Goal: Task Accomplishment & Management: Use online tool/utility

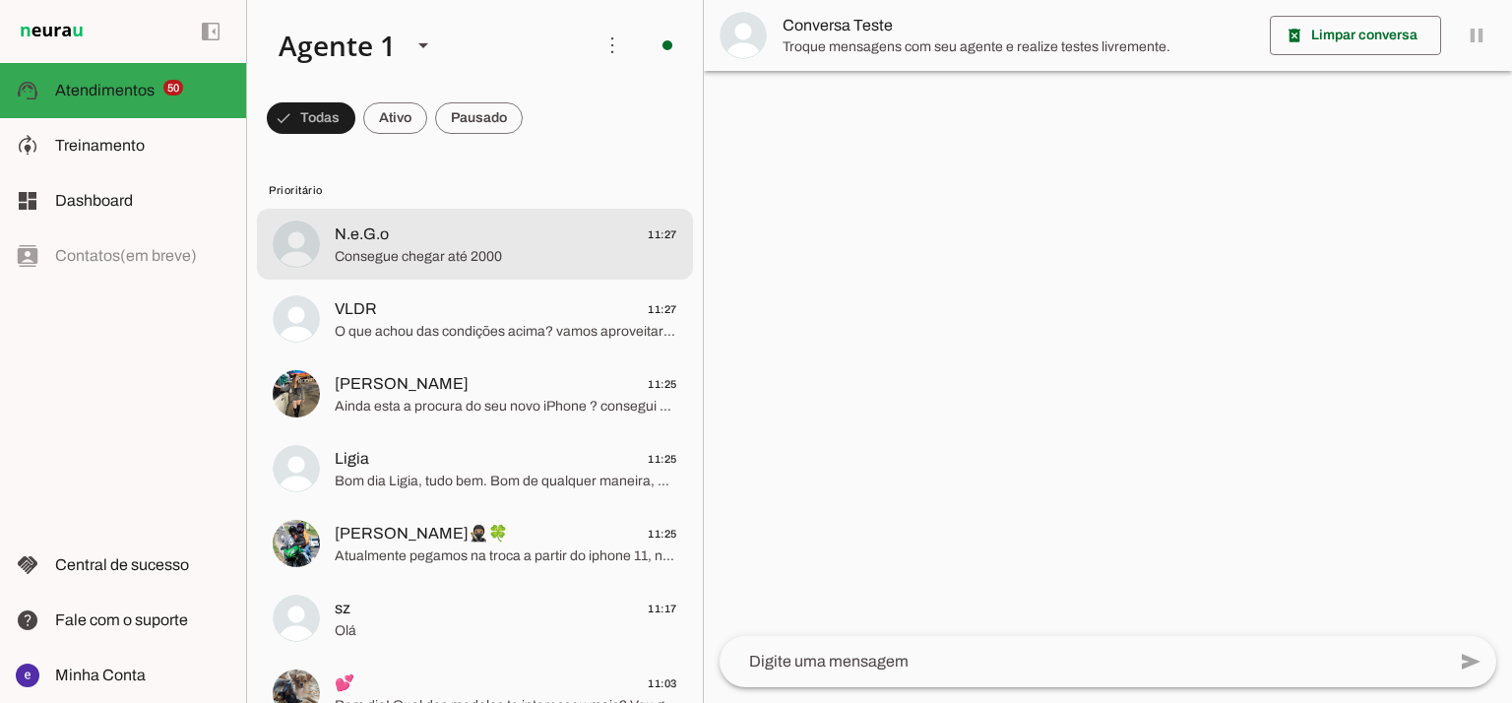
click at [519, 261] on span "Consegue chegar até 2000" at bounding box center [506, 257] width 342 height 20
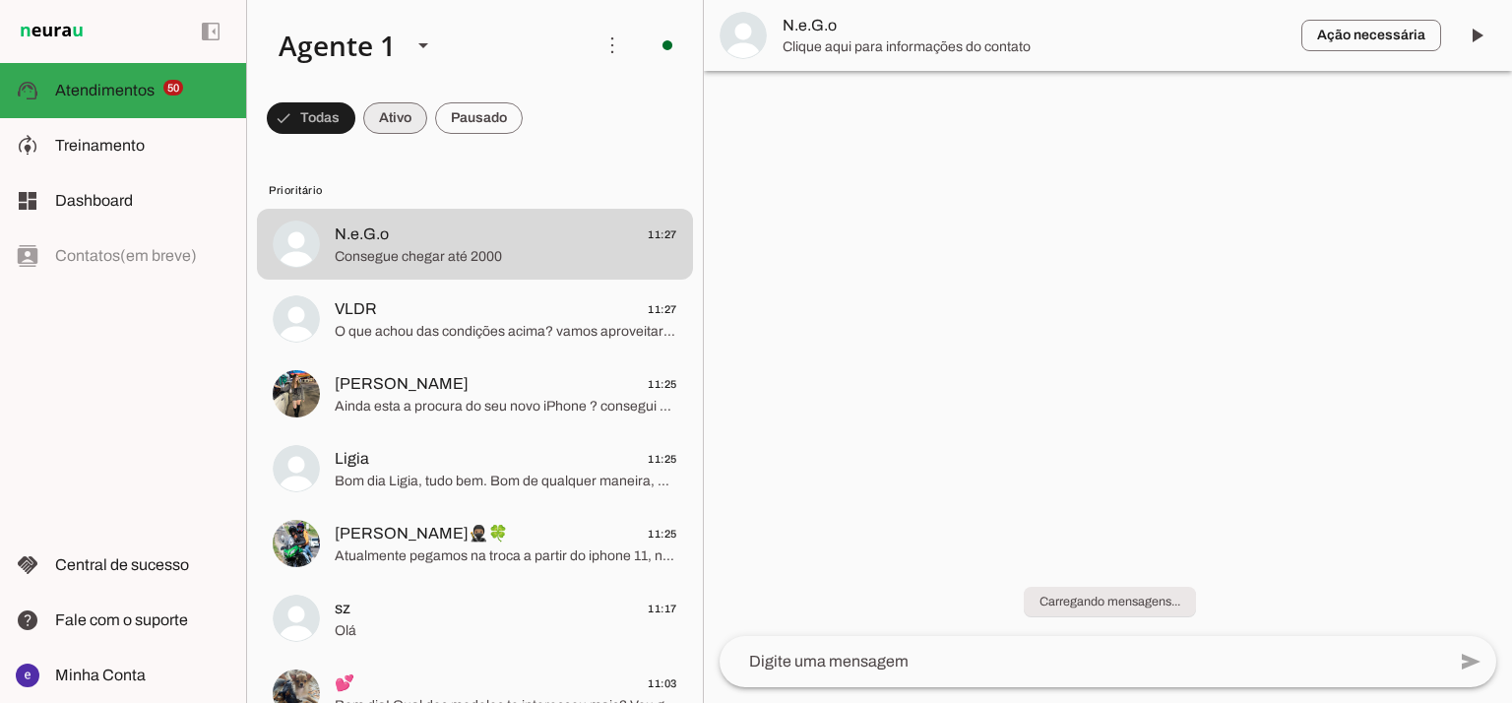
click at [355, 112] on span at bounding box center [311, 117] width 89 height 47
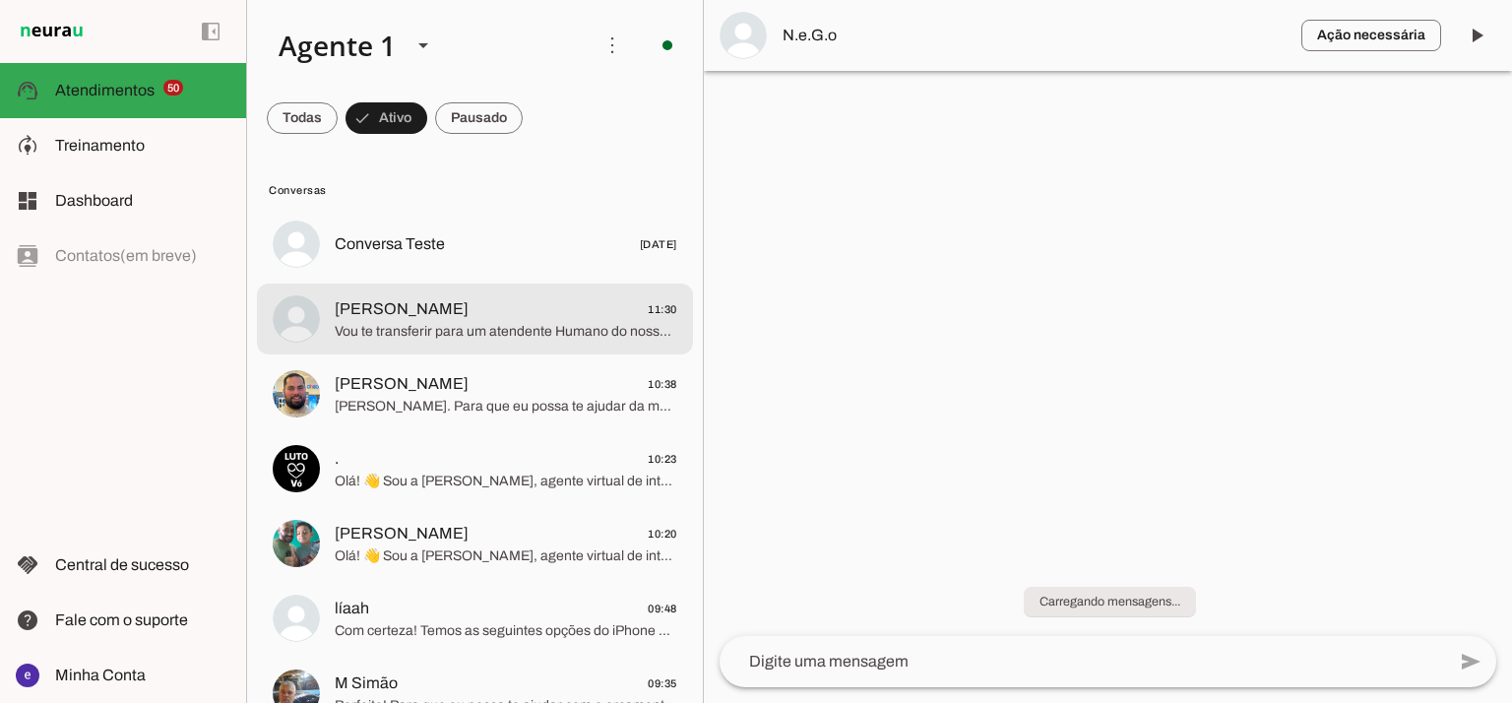
click at [522, 317] on span "[PERSON_NAME] 11:30" at bounding box center [506, 309] width 342 height 25
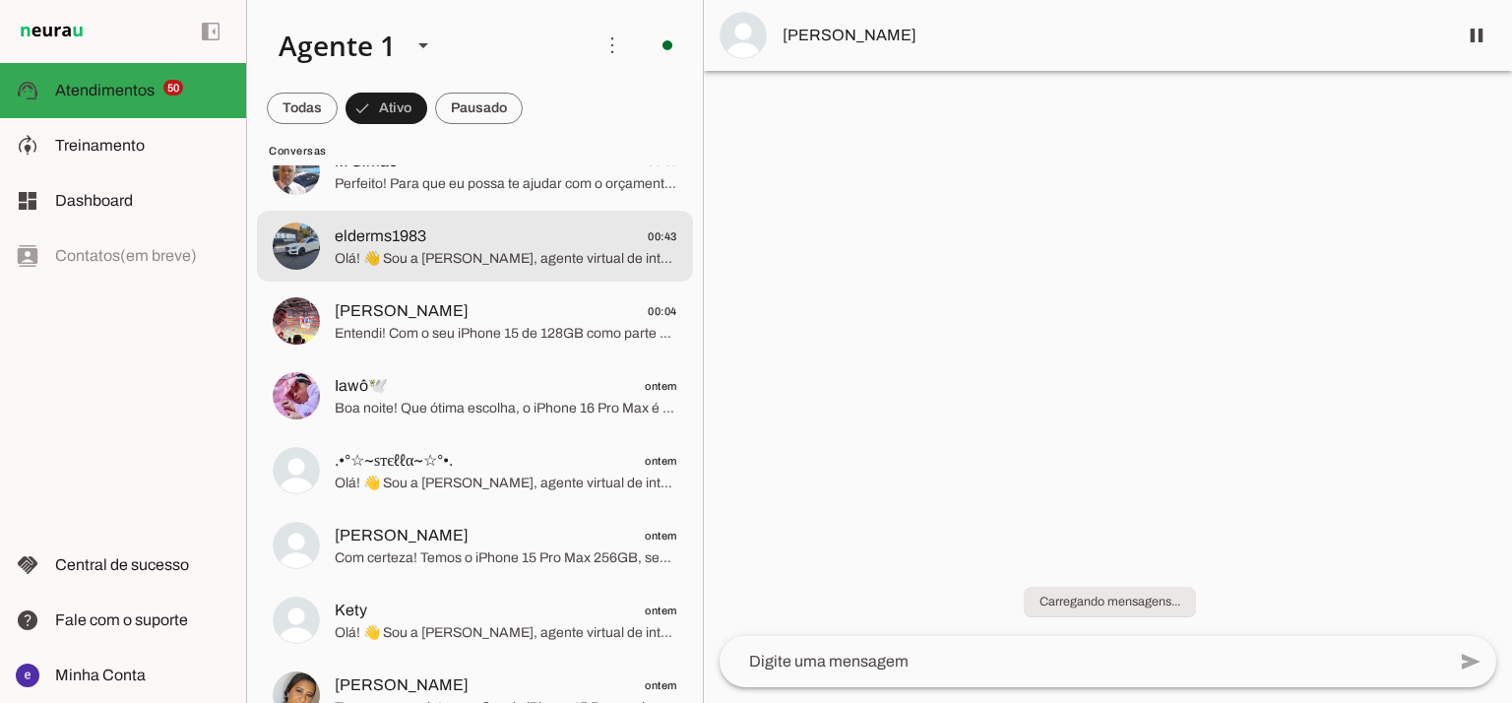
scroll to position [525, 0]
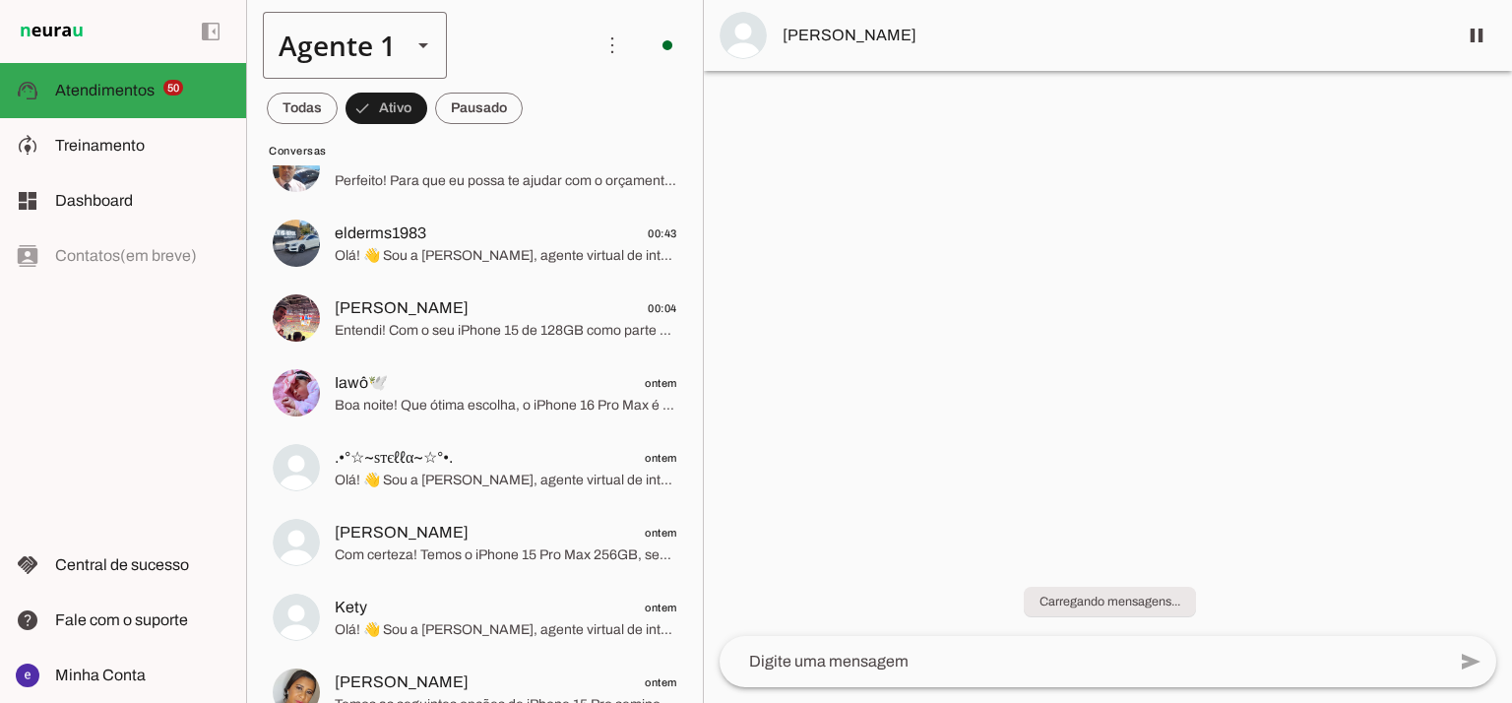
click at [412, 46] on slot at bounding box center [423, 45] width 24 height 24
click at [541, 138] on slot at bounding box center [617, 126] width 152 height 24
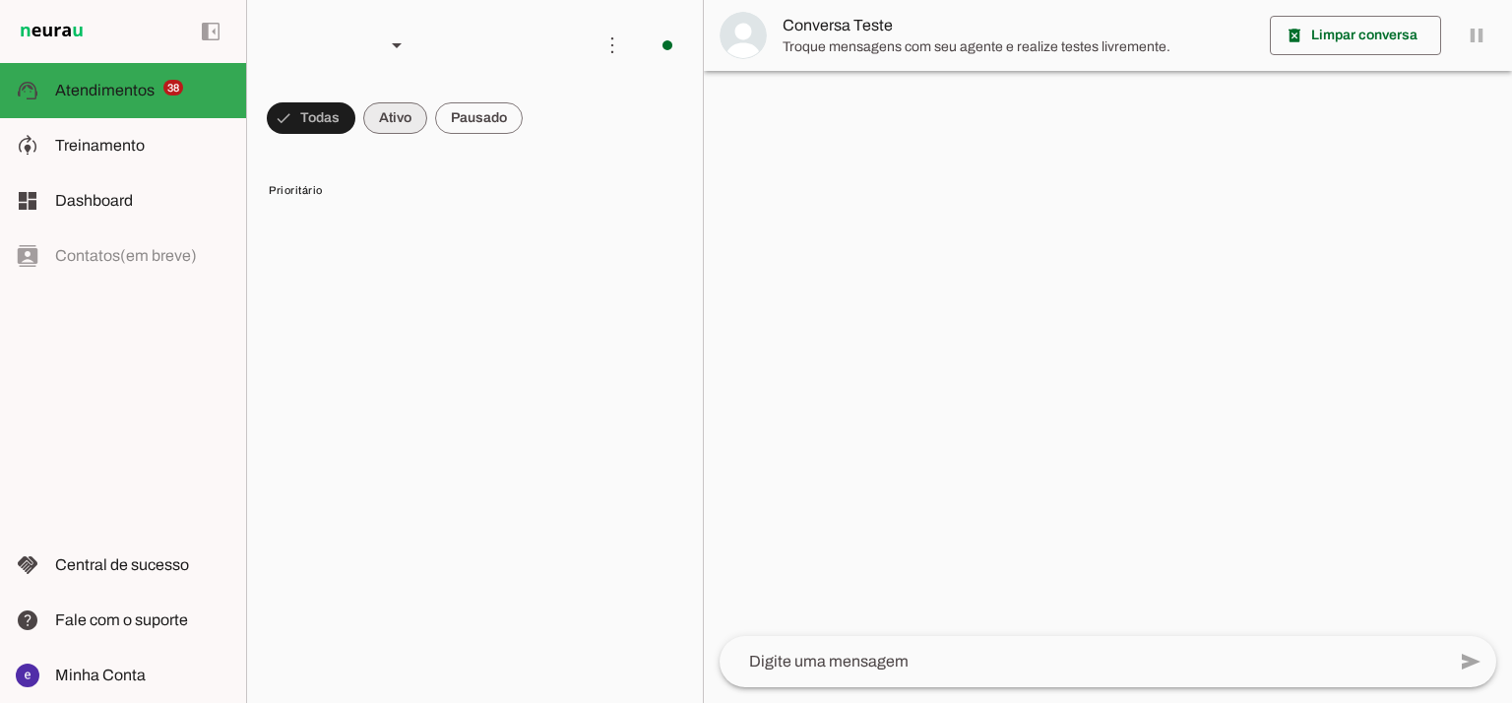
click at [355, 113] on span at bounding box center [311, 117] width 89 height 47
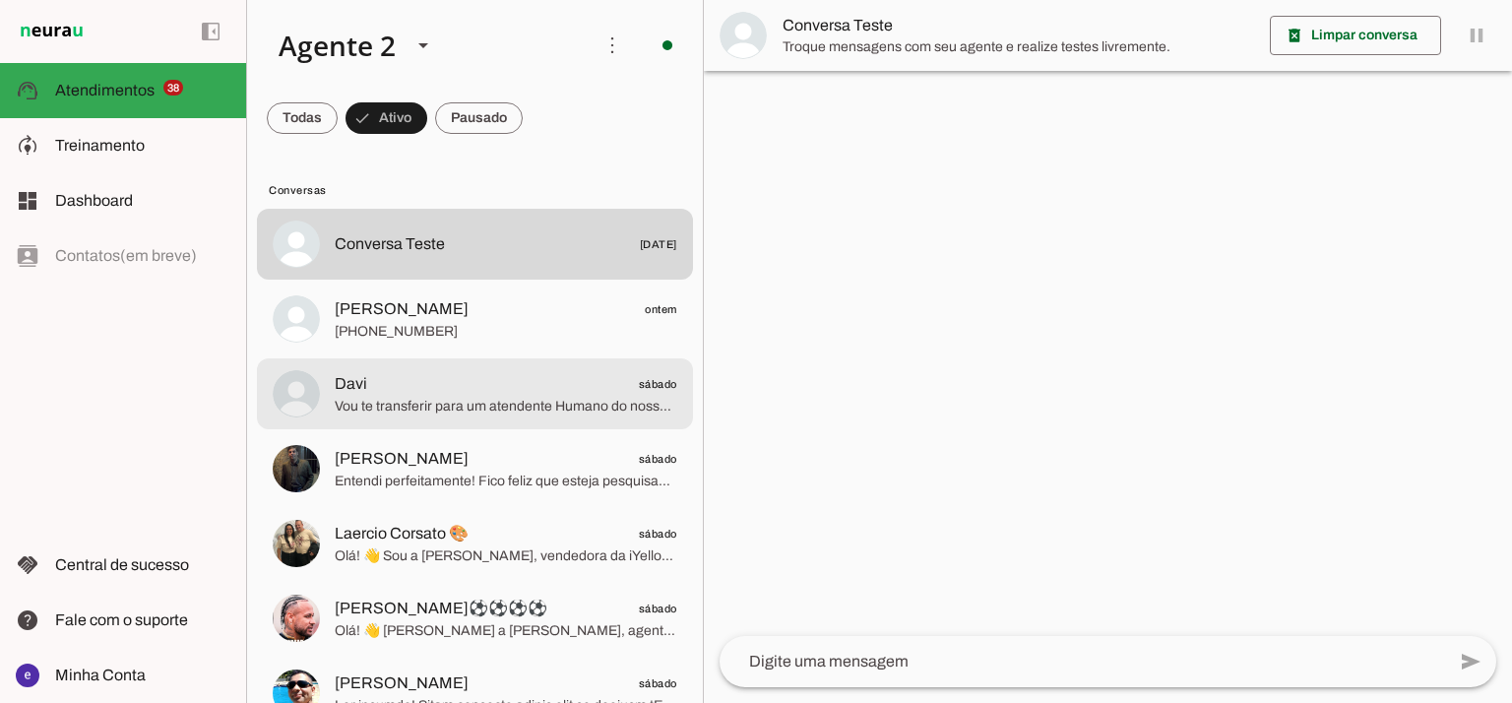
click at [520, 259] on div at bounding box center [506, 244] width 342 height 29
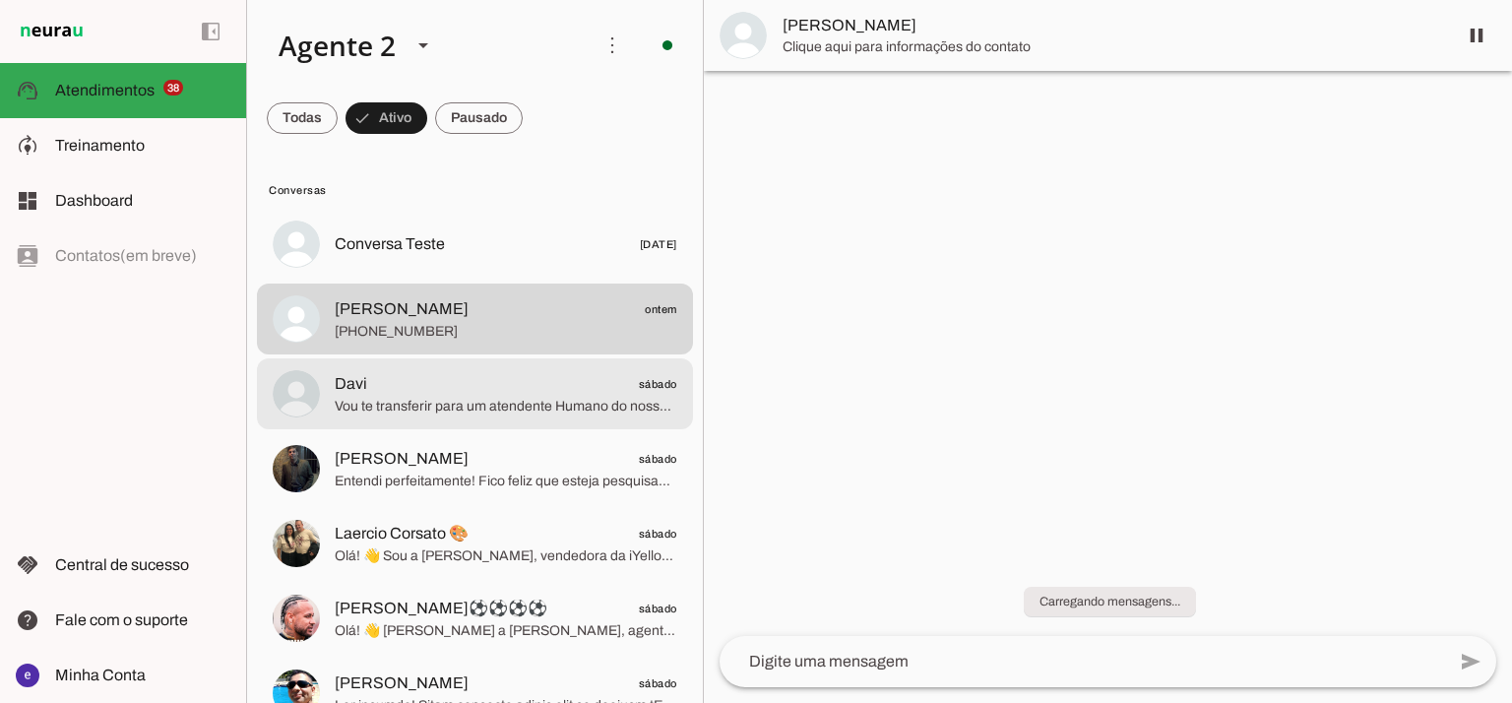
click at [501, 385] on span "Davi sábado" at bounding box center [506, 384] width 342 height 25
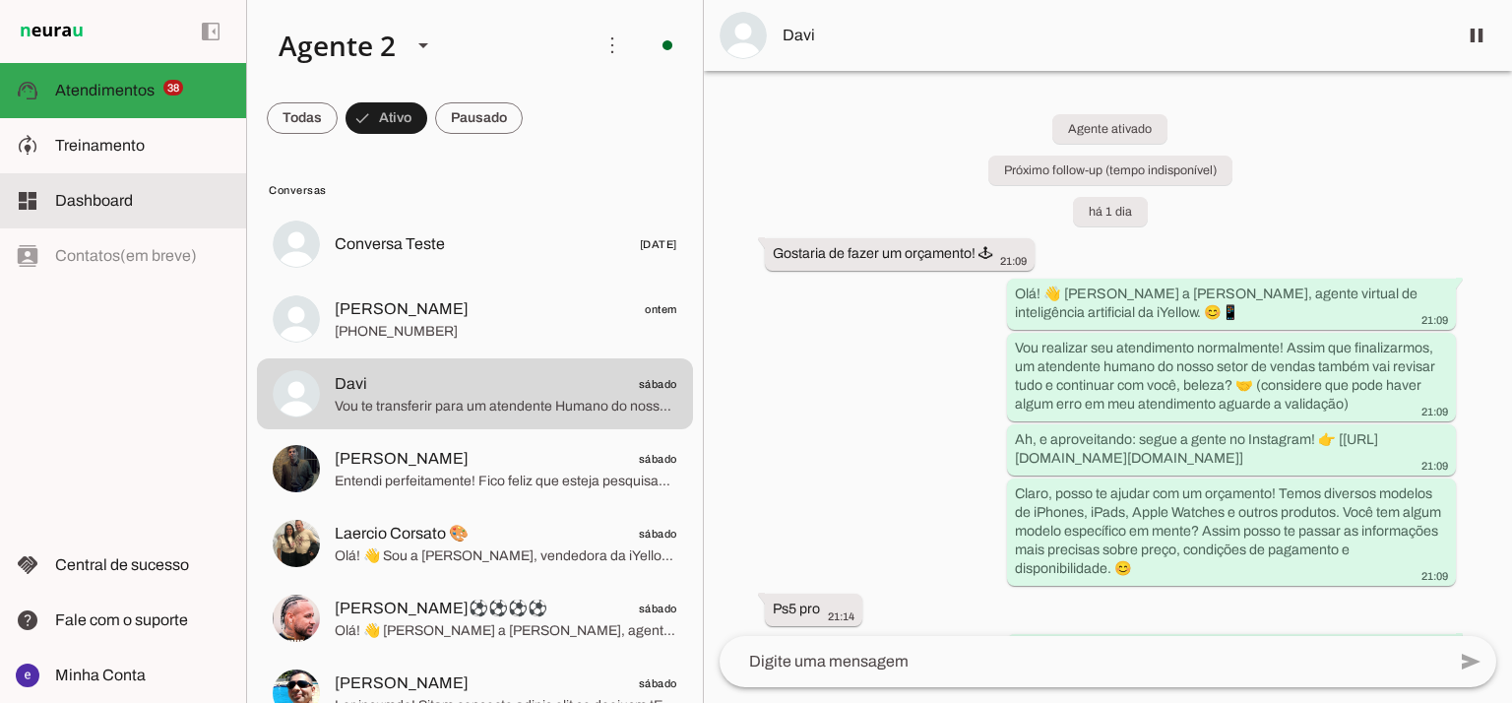
click at [119, 155] on md-item "model_training Treinamento Treinamento" at bounding box center [123, 145] width 246 height 55
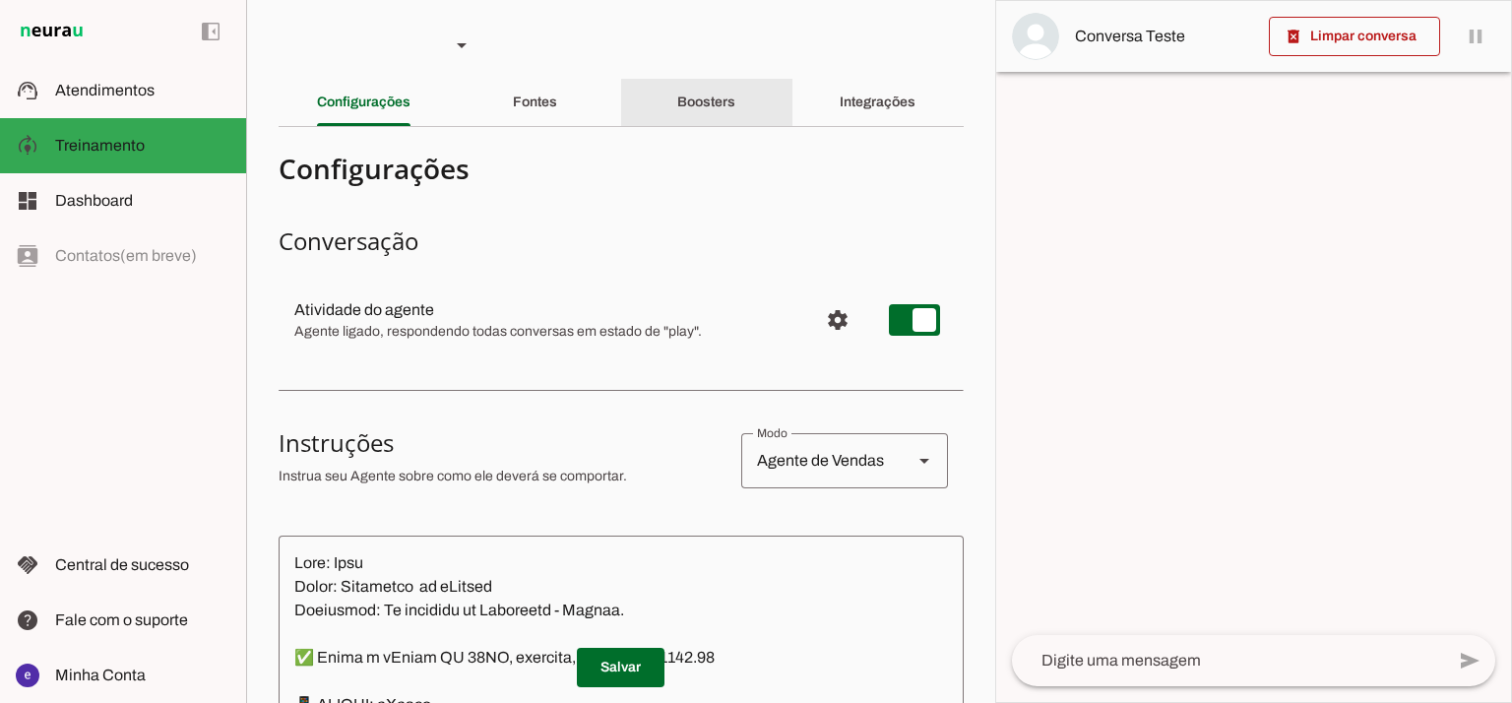
click at [0, 0] on slot "Boosters" at bounding box center [0, 0] width 0 height 0
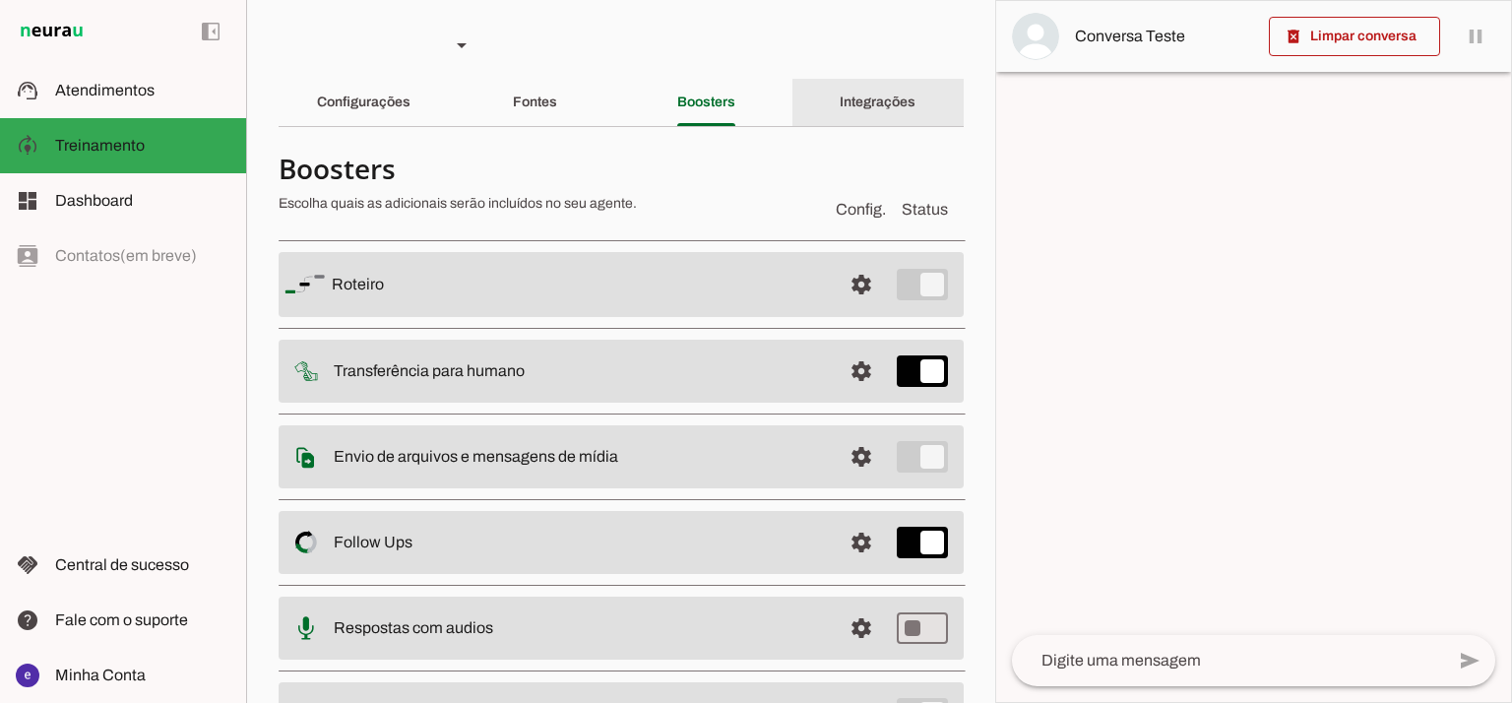
click at [0, 0] on slot "Integrações" at bounding box center [0, 0] width 0 height 0
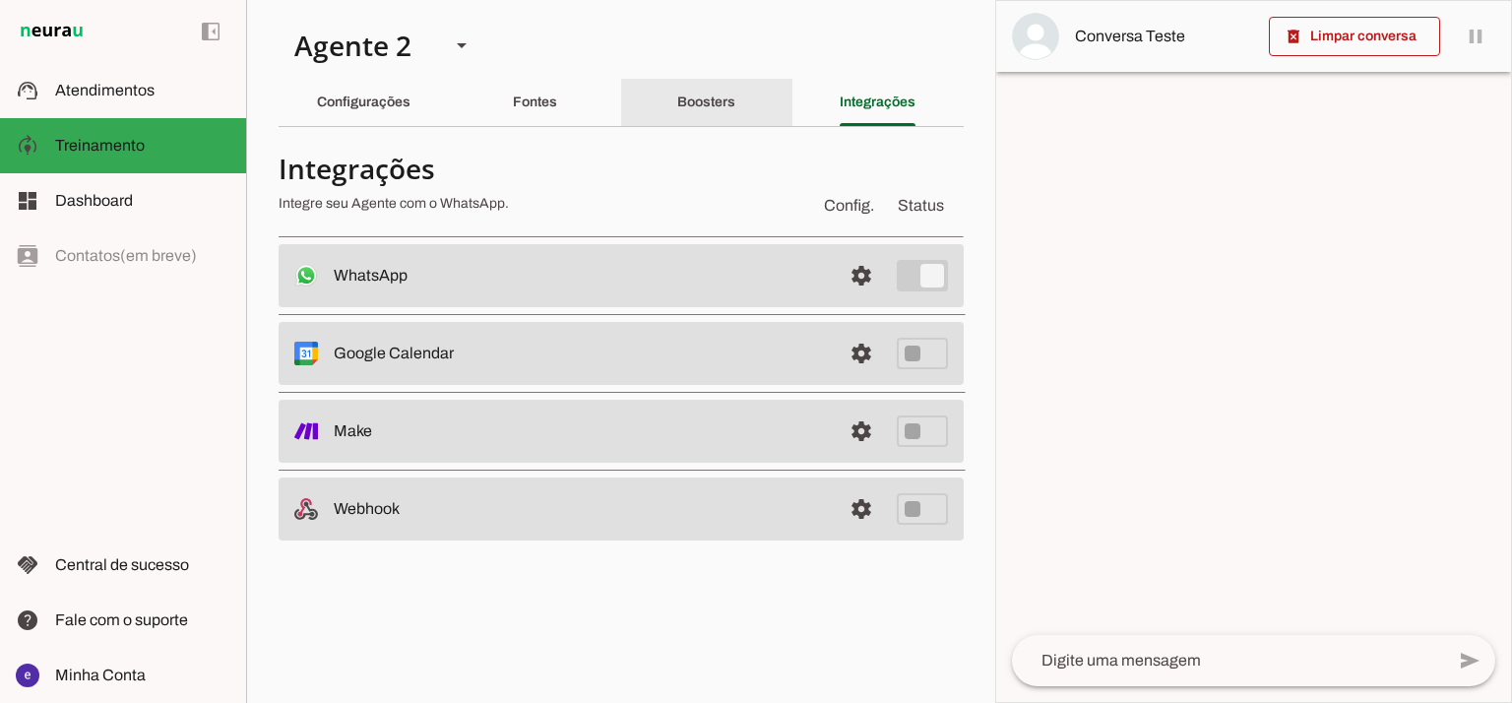
click at [732, 87] on div "Boosters" at bounding box center [706, 102] width 58 height 47
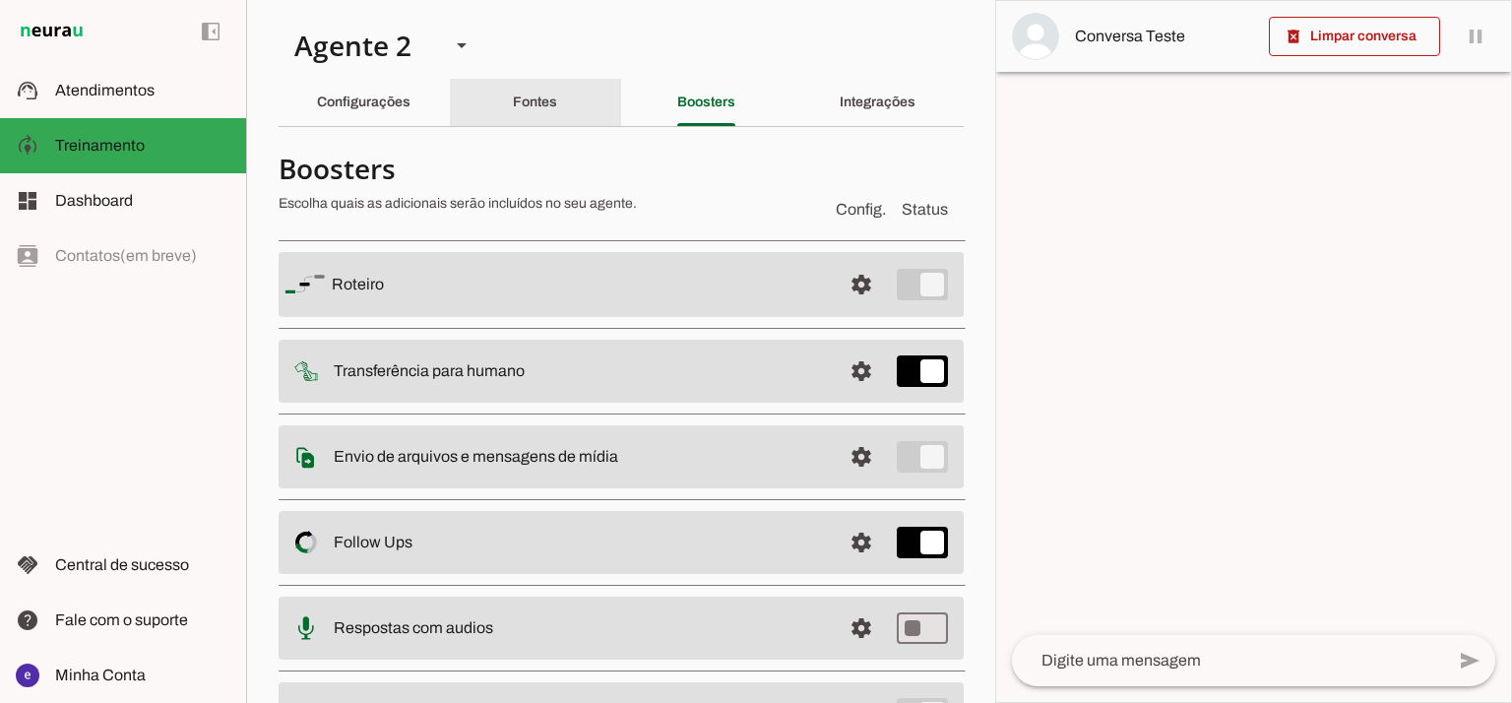
click at [557, 97] on div "Fontes" at bounding box center [535, 102] width 44 height 47
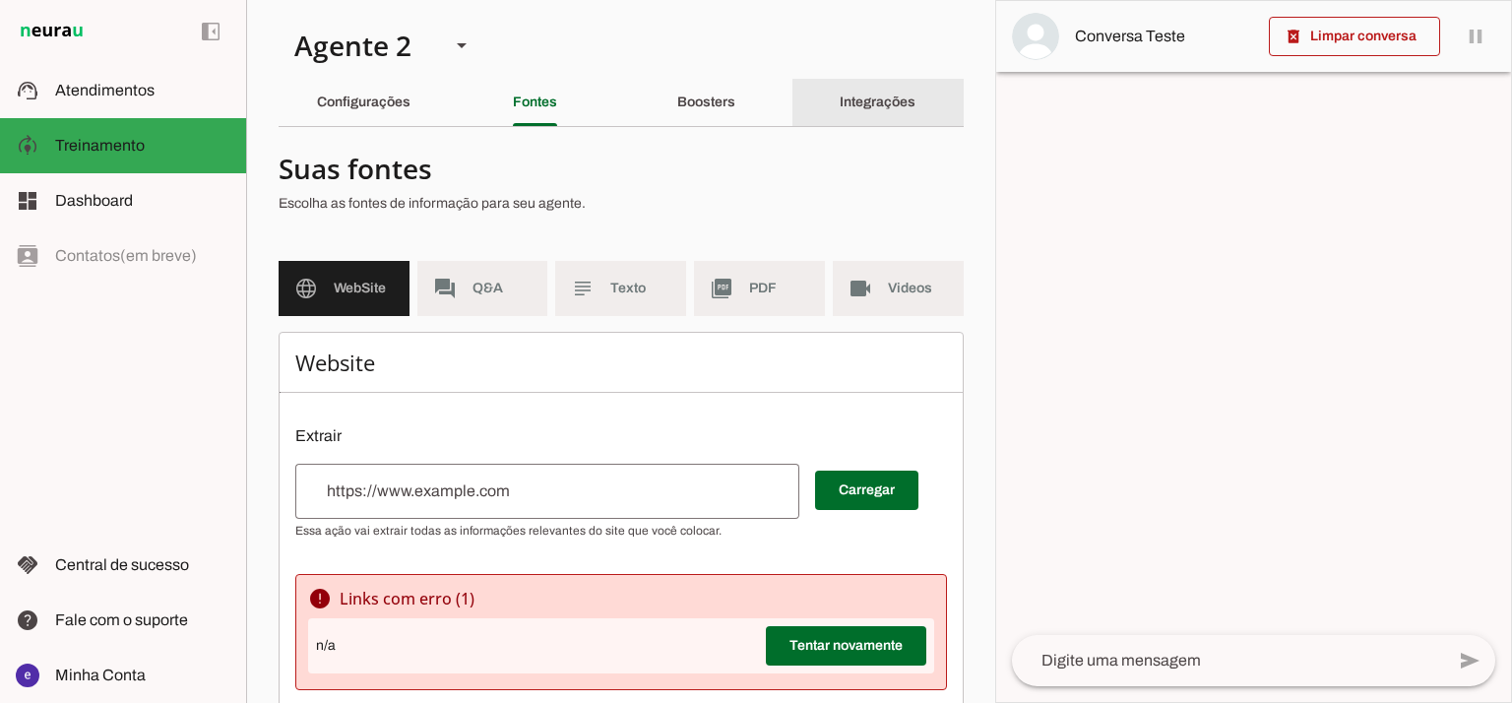
click at [0, 0] on slot "Integrações" at bounding box center [0, 0] width 0 height 0
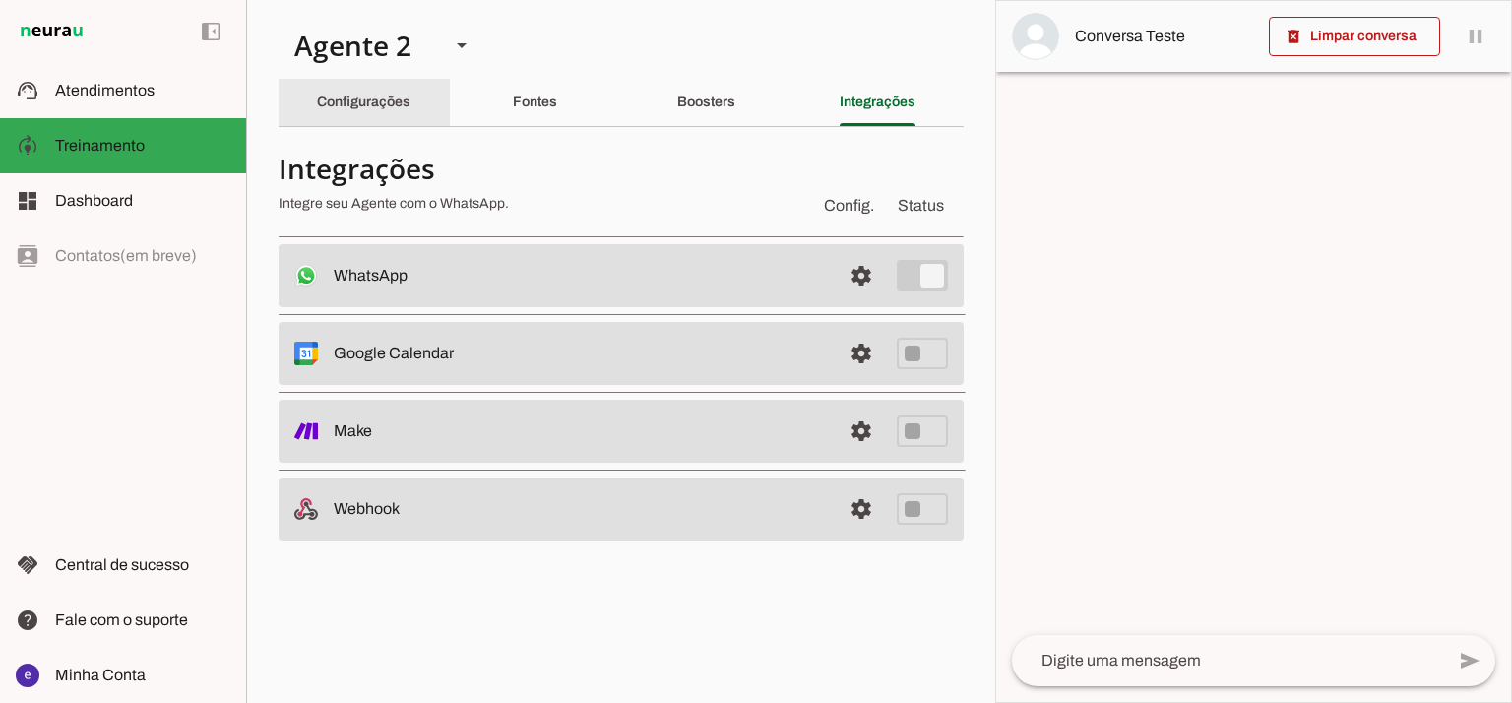
click at [354, 115] on div "Configurações" at bounding box center [363, 102] width 93 height 47
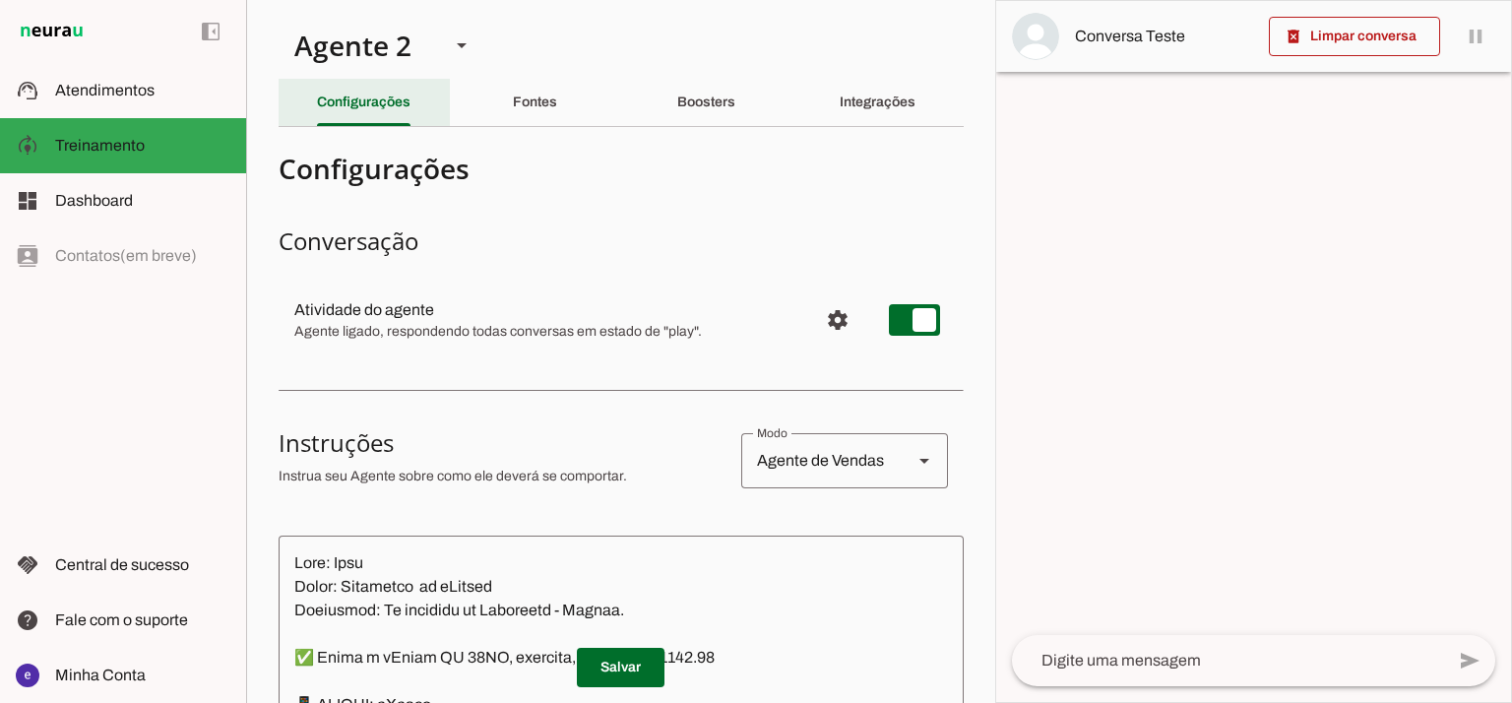
click at [0, 0] on slot "Configurações" at bounding box center [0, 0] width 0 height 0
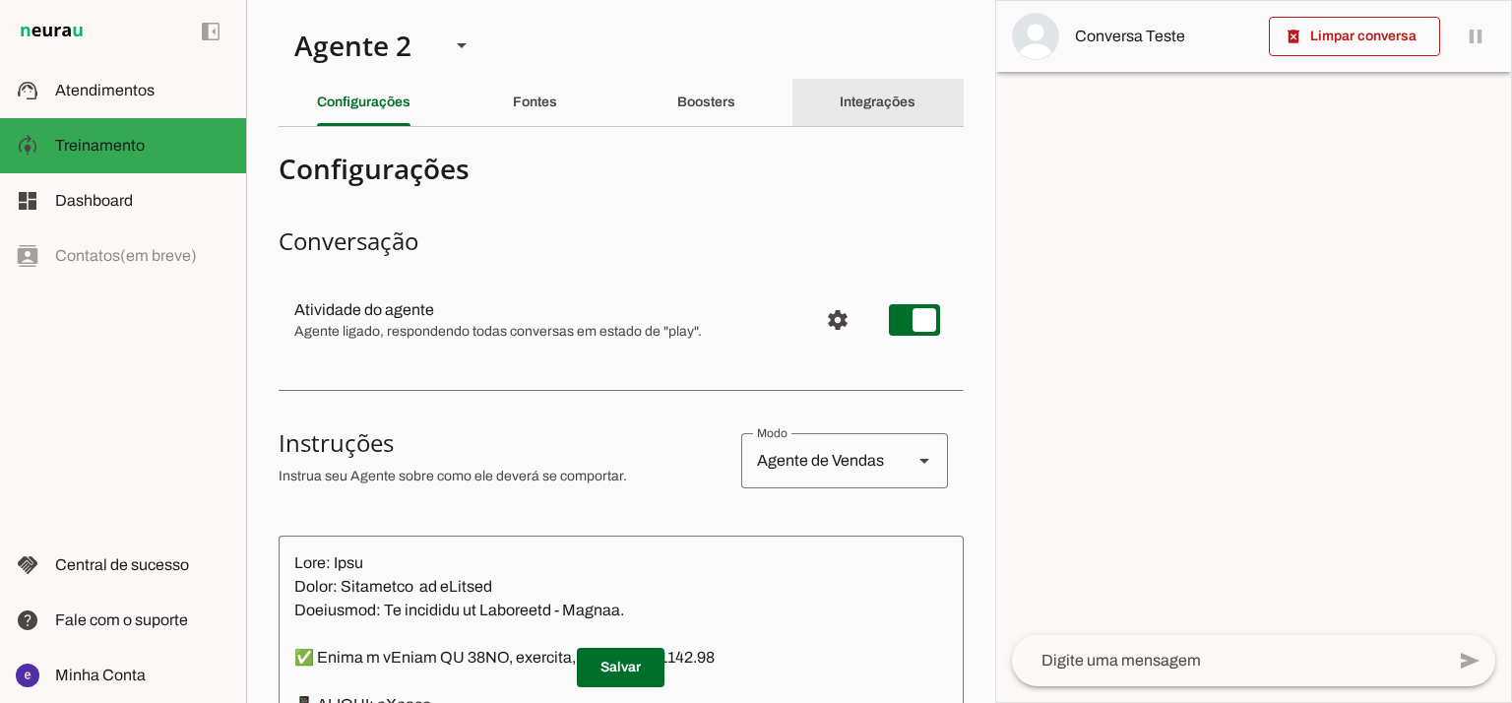
click at [874, 116] on div "Integrações" at bounding box center [877, 102] width 76 height 47
